Goal: Transaction & Acquisition: Purchase product/service

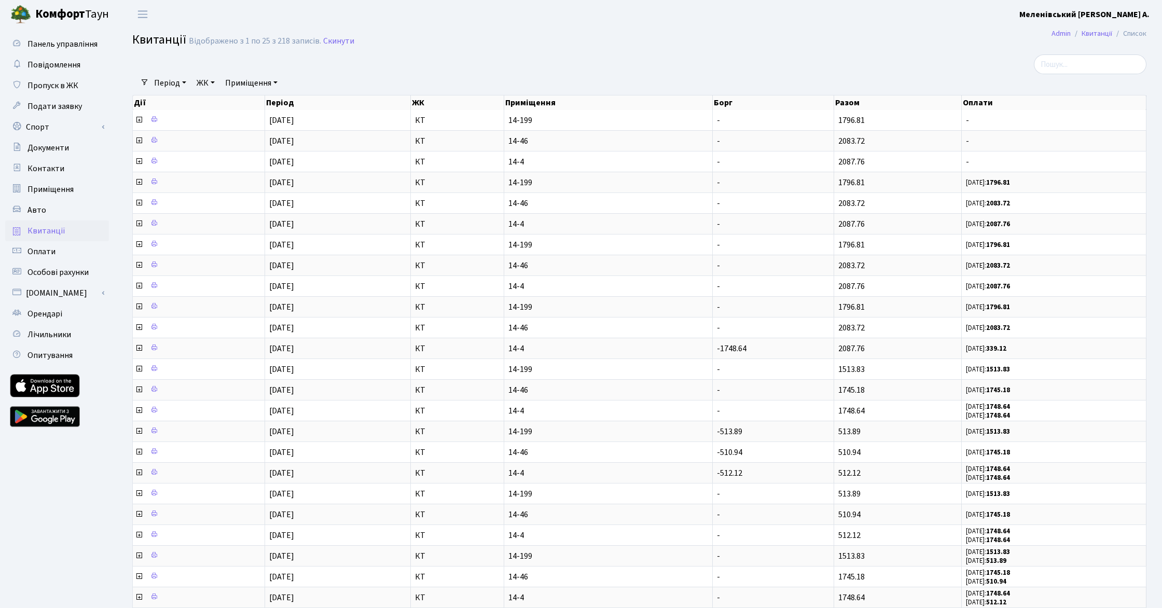
select select "25"
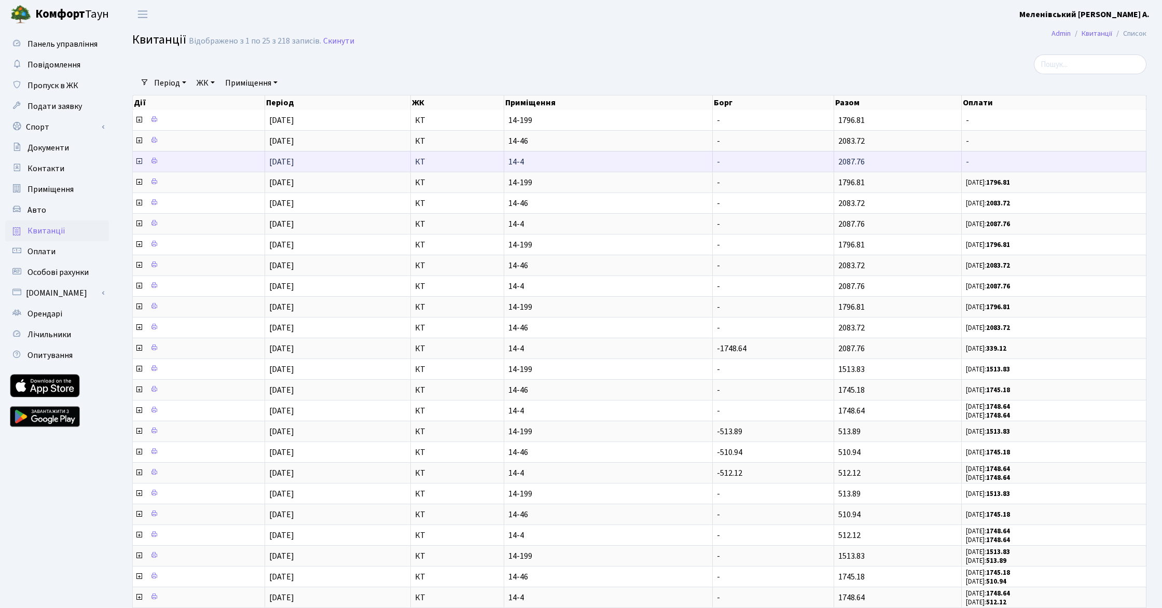
click at [138, 163] on icon at bounding box center [139, 161] width 8 height 8
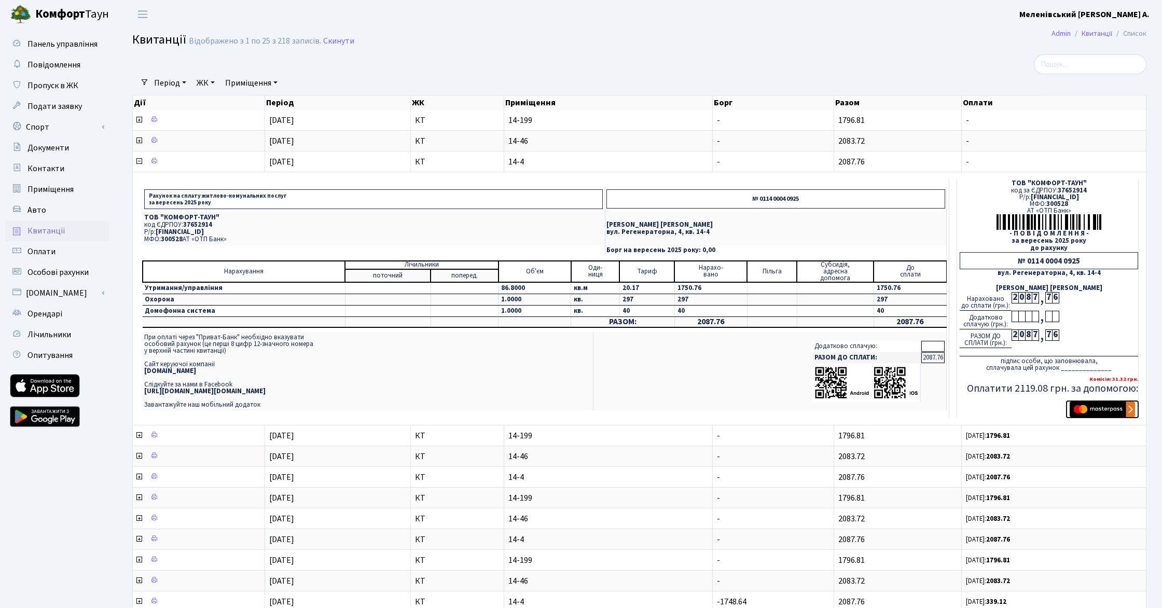
click at [1099, 409] on img "submit" at bounding box center [1102, 410] width 65 height 16
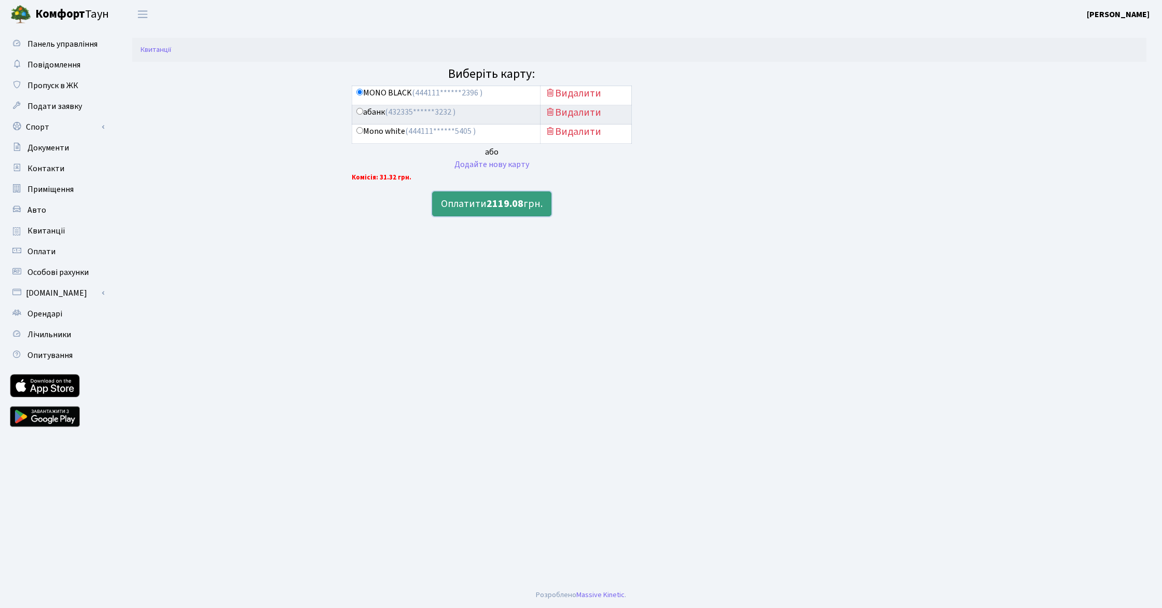
click at [494, 204] on b "2119.08" at bounding box center [505, 204] width 37 height 15
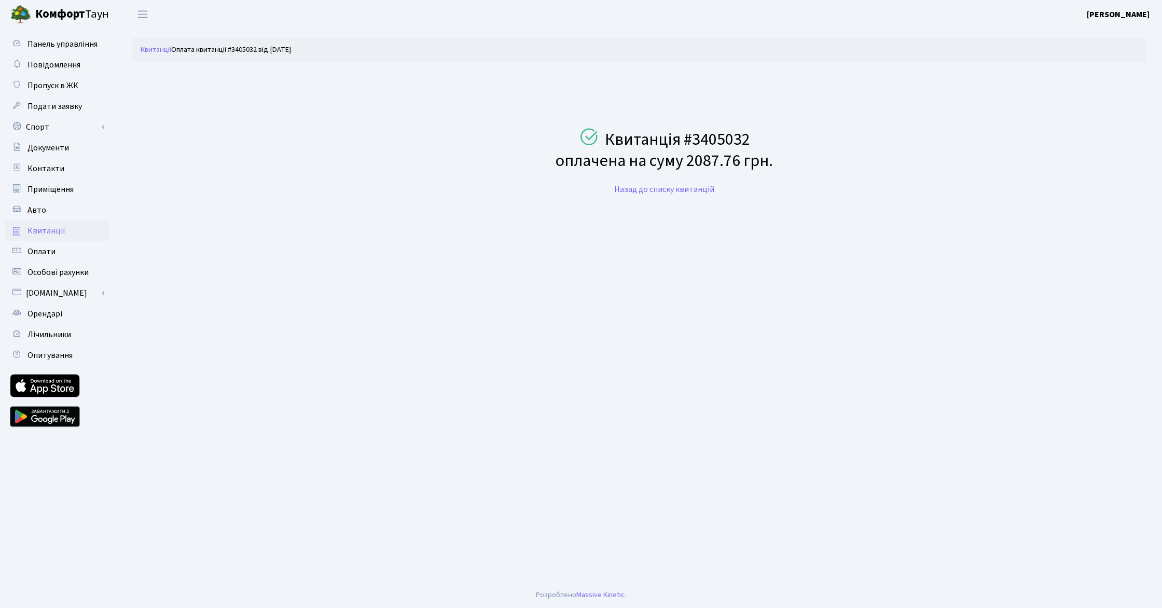
click at [43, 226] on span "Квитанції" at bounding box center [46, 230] width 38 height 11
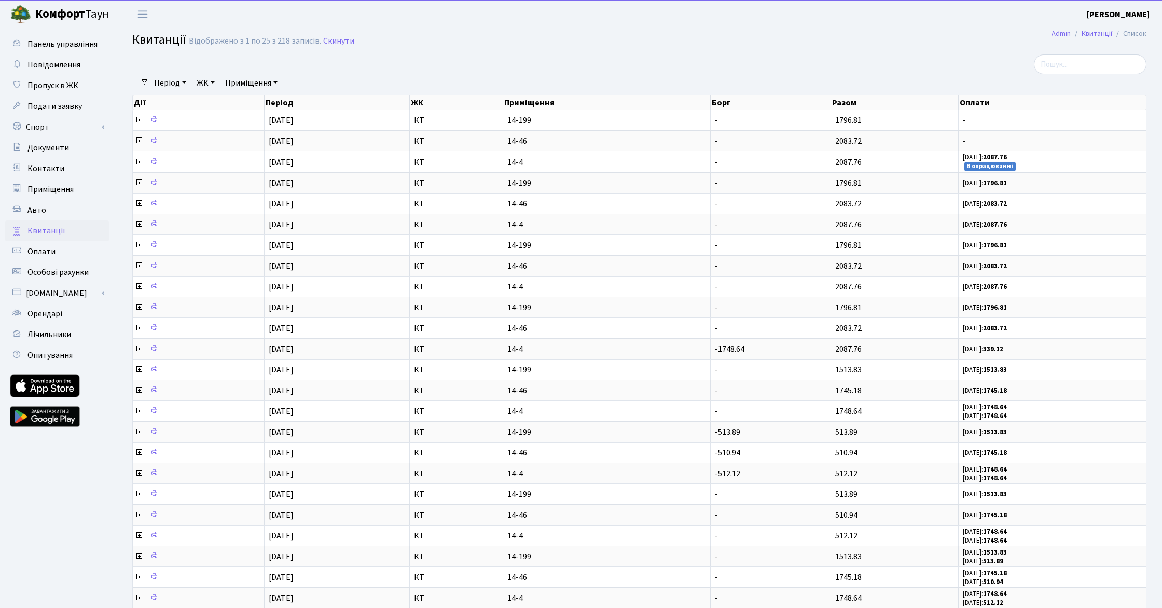
select select "25"
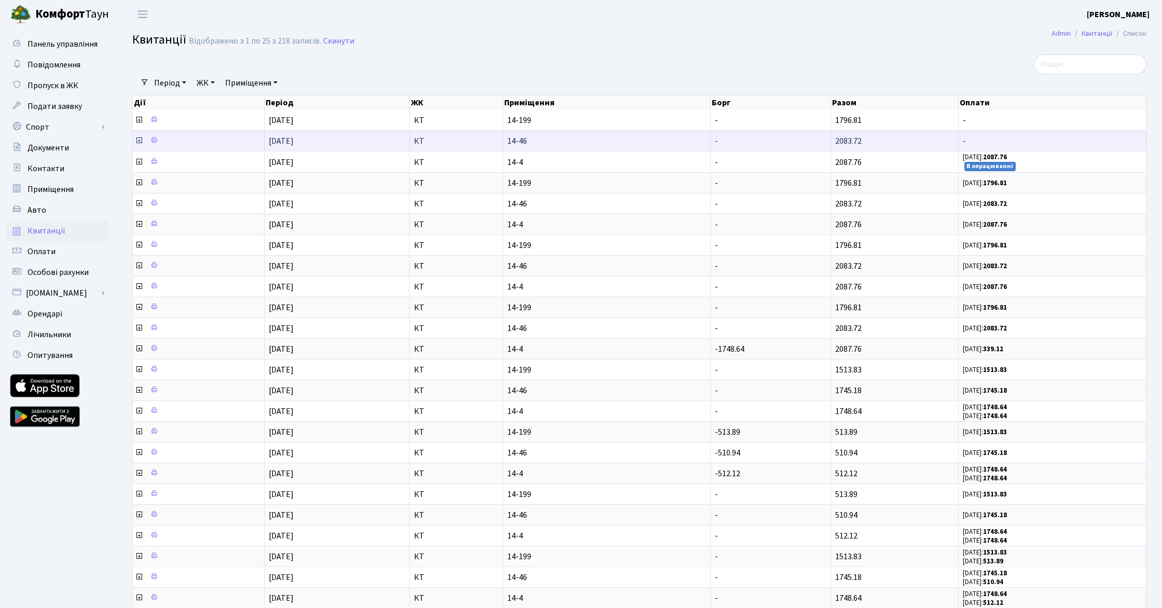
click at [139, 140] on icon at bounding box center [139, 140] width 8 height 8
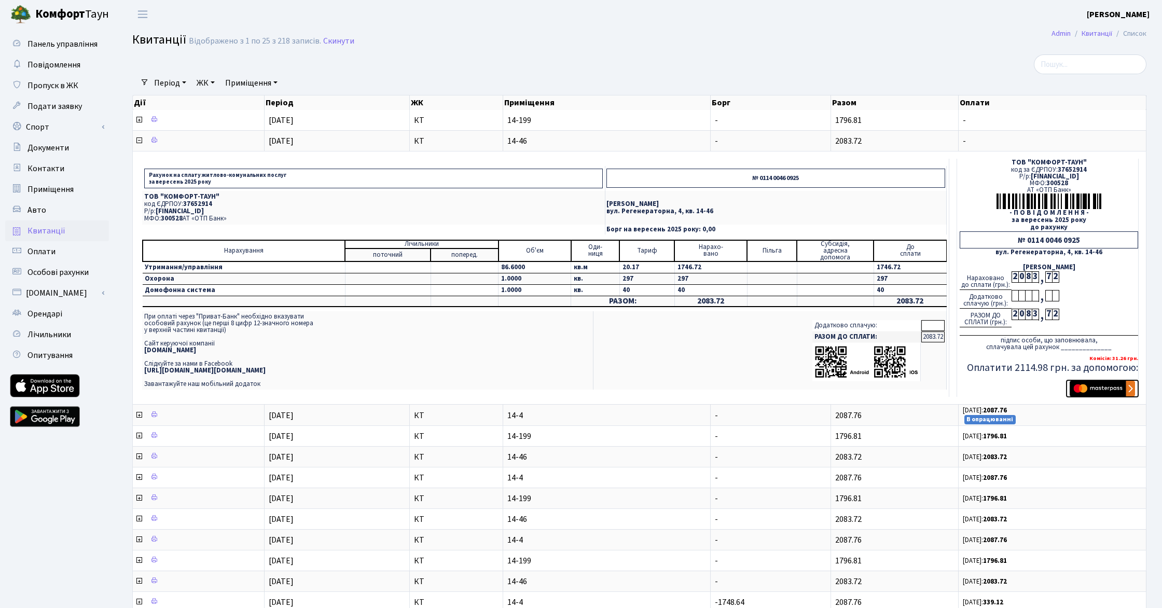
click at [1081, 388] on img "submit" at bounding box center [1102, 389] width 65 height 16
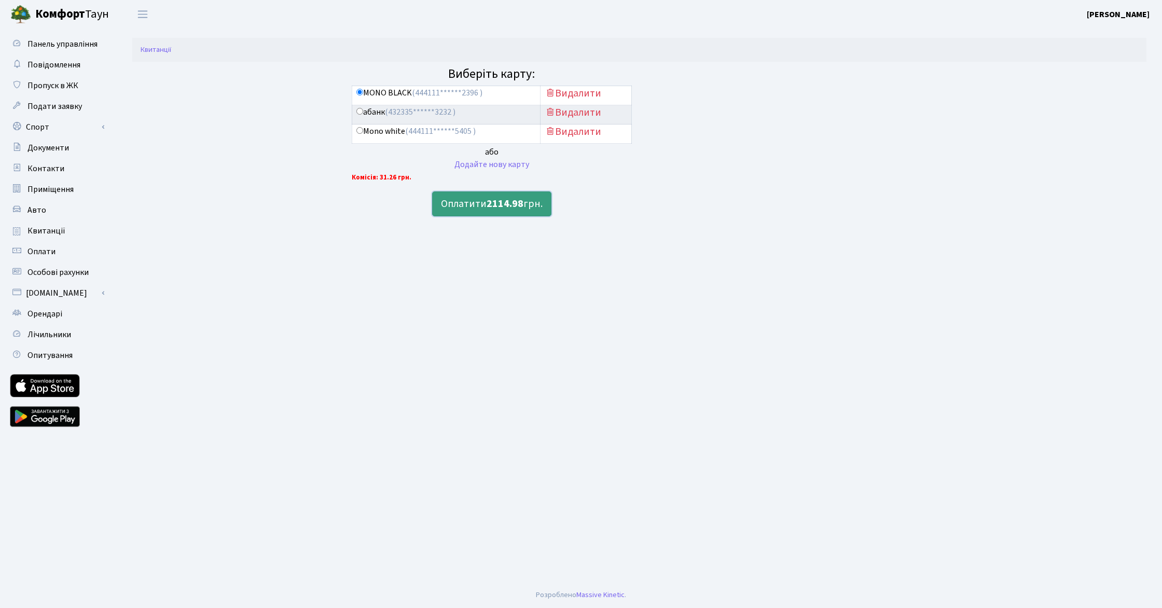
click at [492, 205] on b "2114.98" at bounding box center [505, 204] width 37 height 15
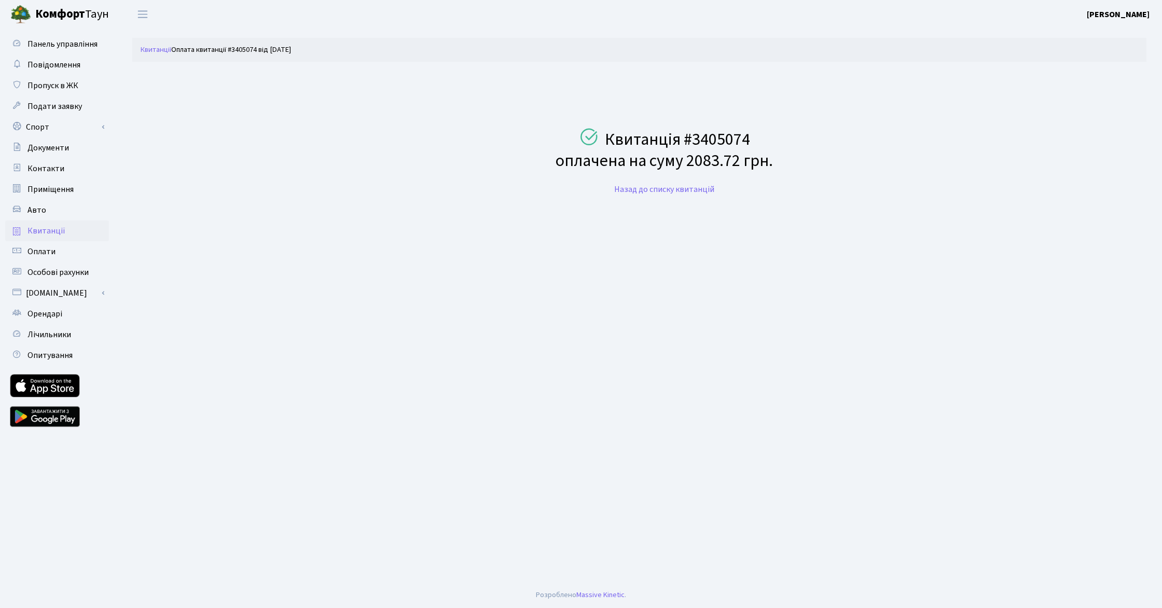
click at [44, 231] on span "Квитанції" at bounding box center [46, 230] width 38 height 11
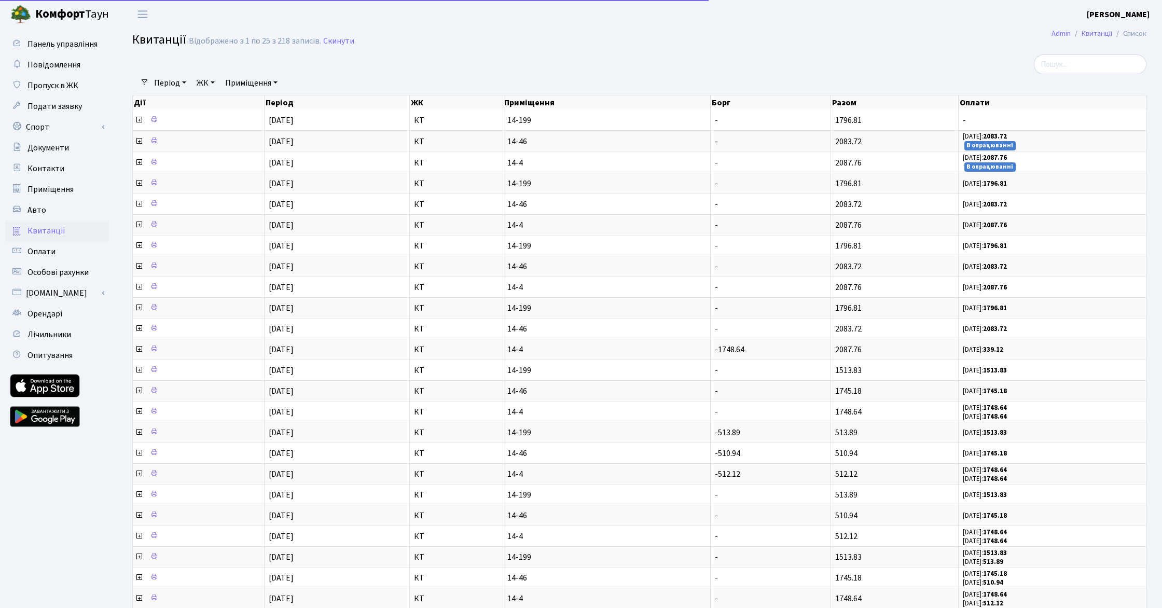
select select "25"
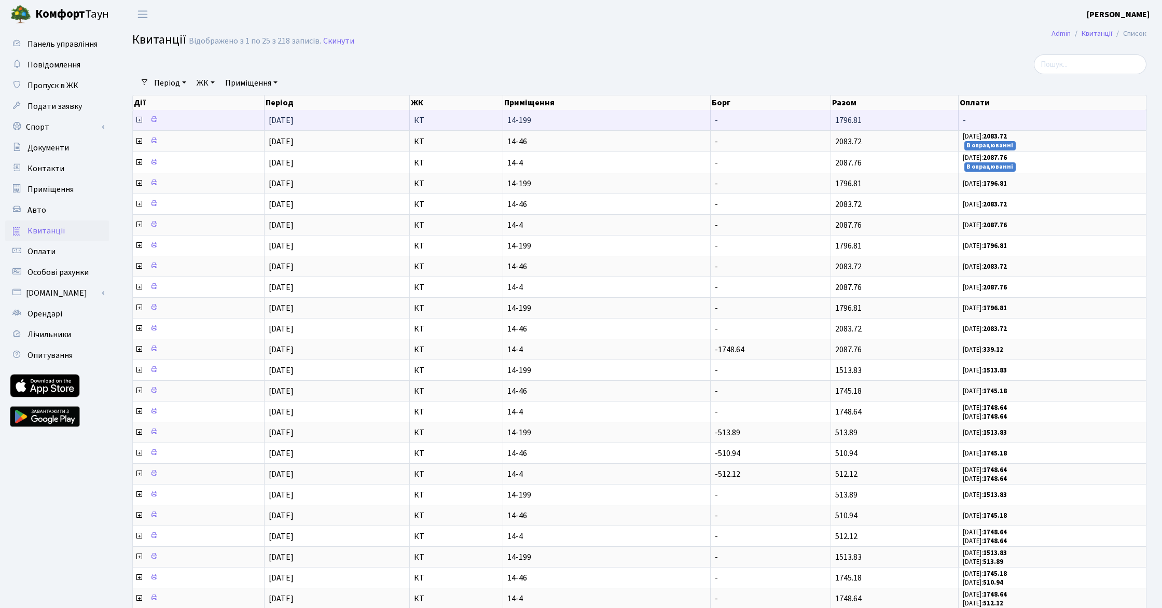
click at [139, 120] on icon at bounding box center [139, 120] width 8 height 8
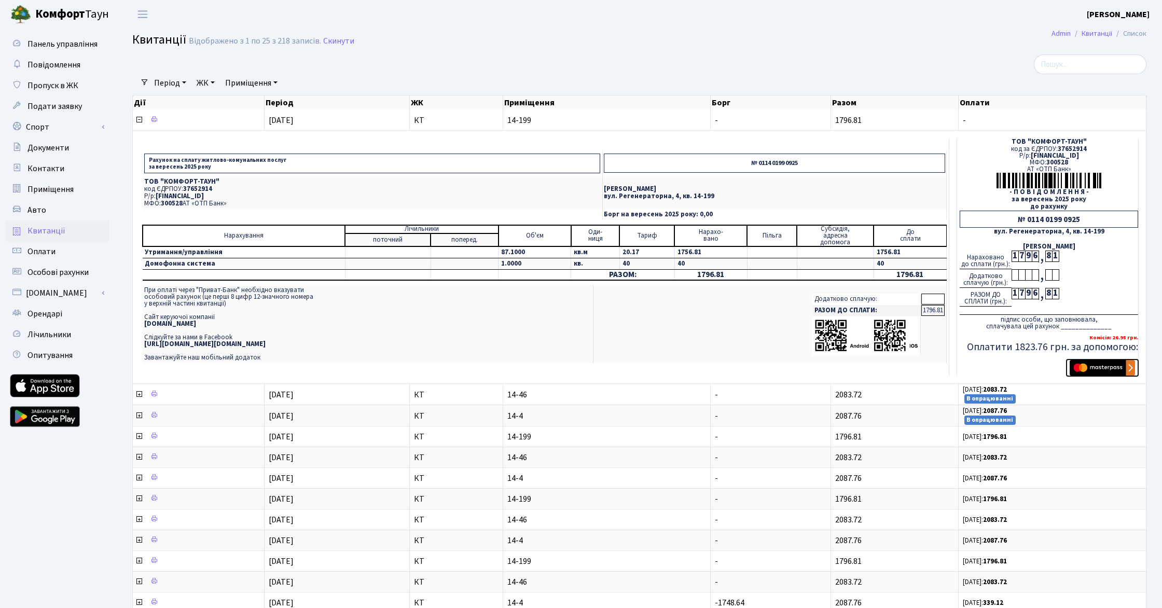
click at [1100, 368] on img "submit" at bounding box center [1102, 368] width 65 height 16
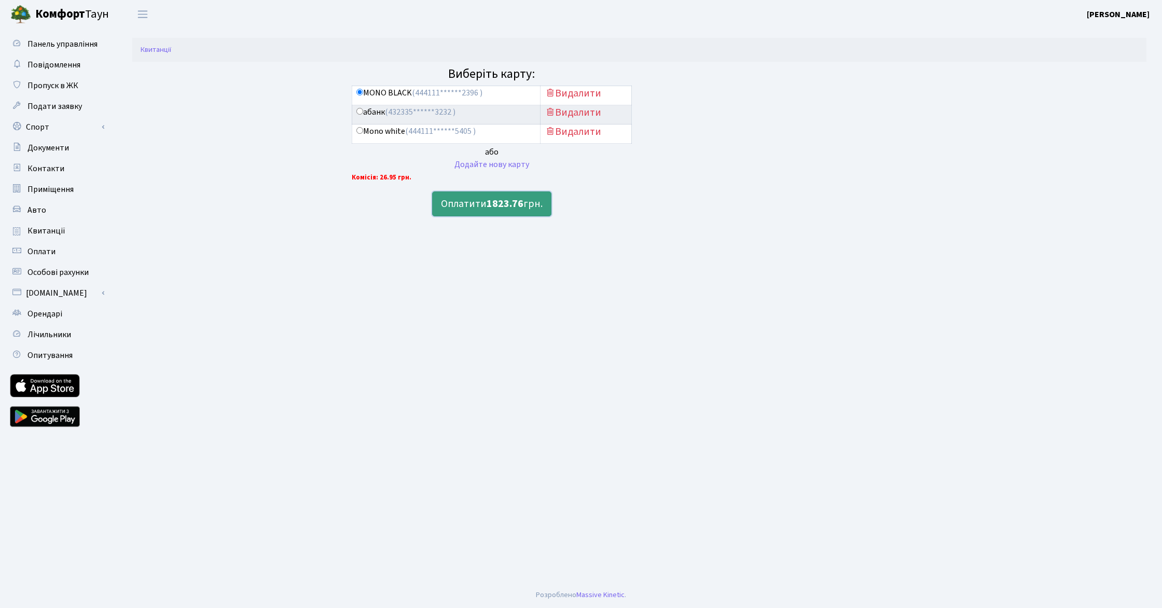
click at [483, 205] on button "Оплатити 1823.76 грн." at bounding box center [491, 203] width 119 height 25
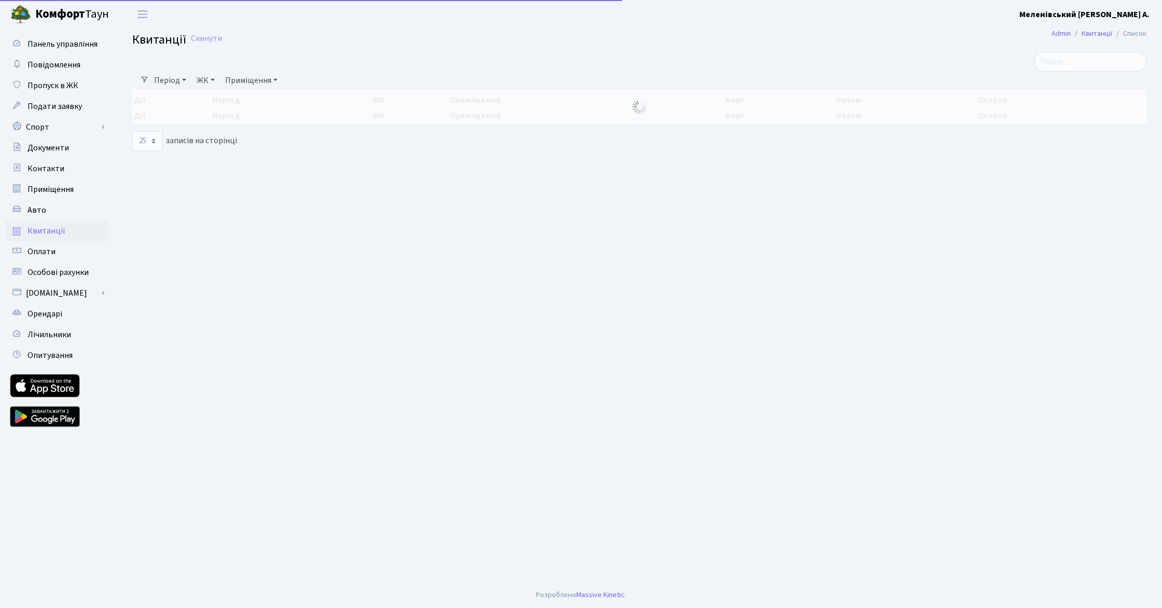
select select "25"
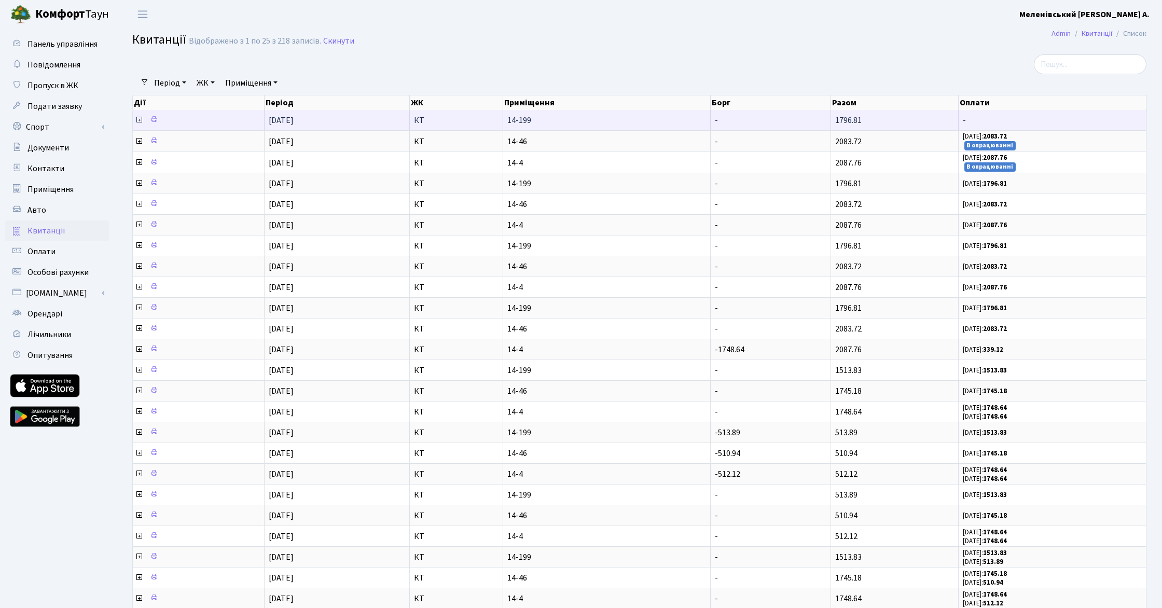
click at [137, 119] on icon at bounding box center [139, 120] width 8 height 8
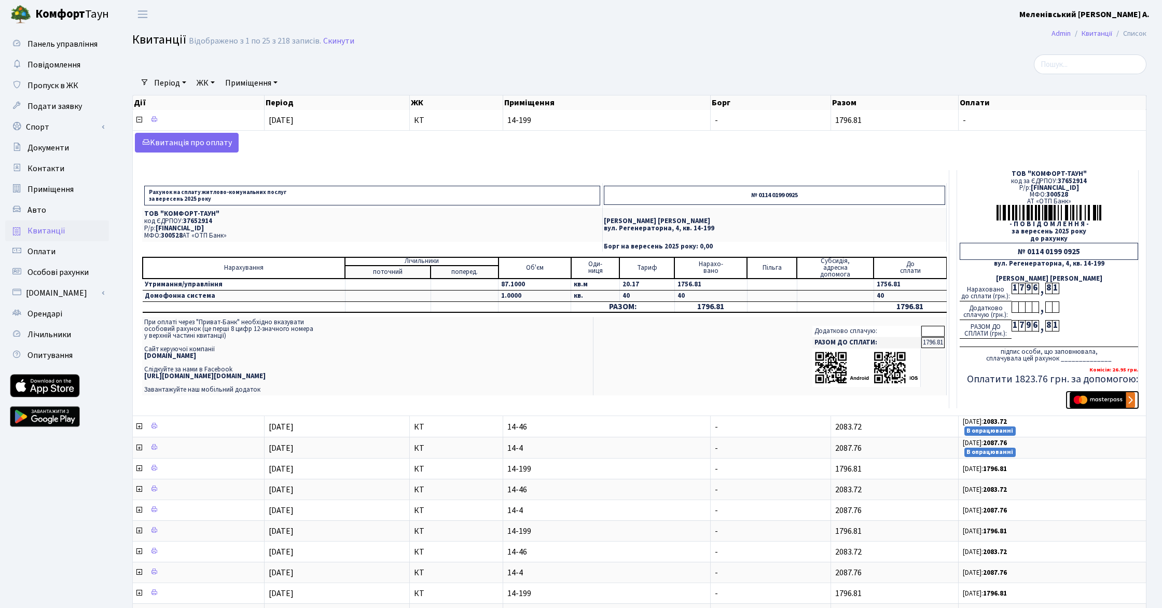
click at [1092, 401] on img "submit" at bounding box center [1102, 400] width 65 height 16
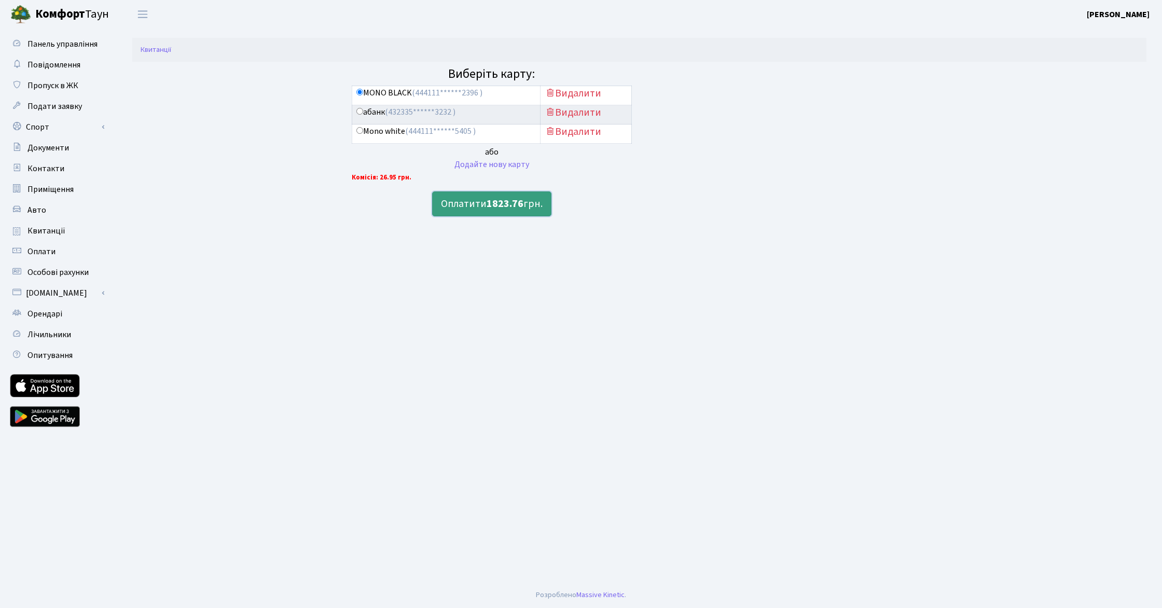
click at [479, 203] on button "Оплатити 1823.76 грн." at bounding box center [491, 203] width 119 height 25
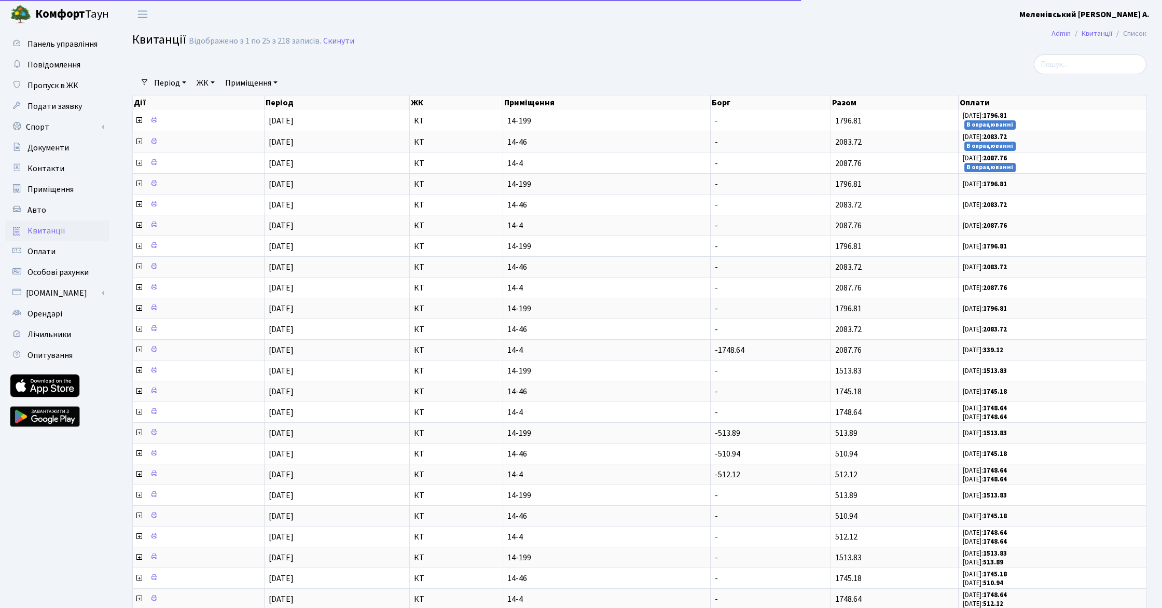
select select "25"
